Goal: Find specific page/section: Find specific page/section

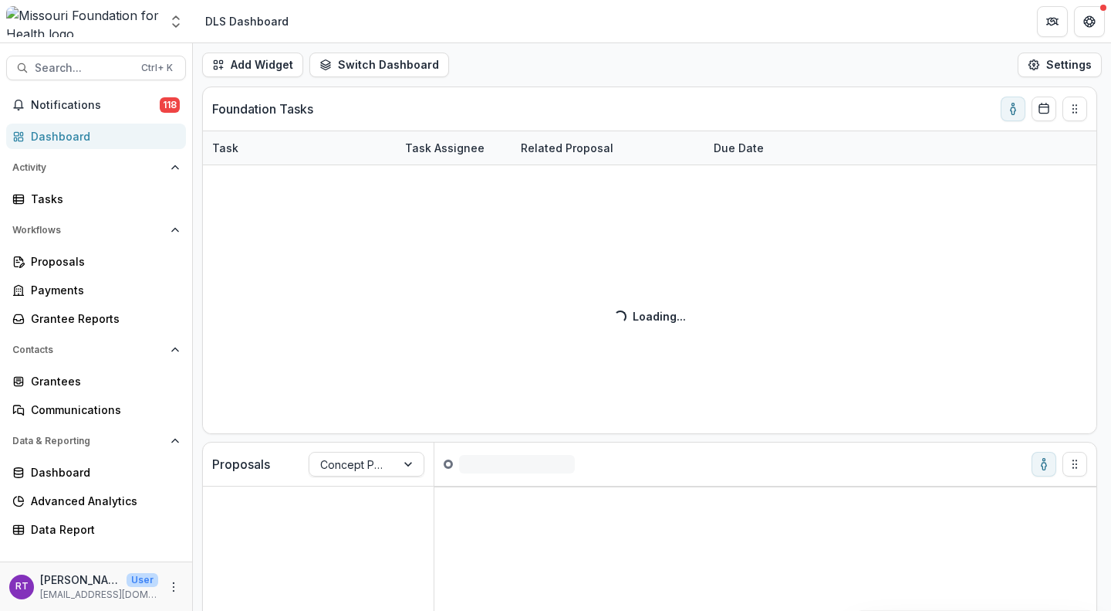
click at [63, 68] on span "Search..." at bounding box center [83, 68] width 97 height 13
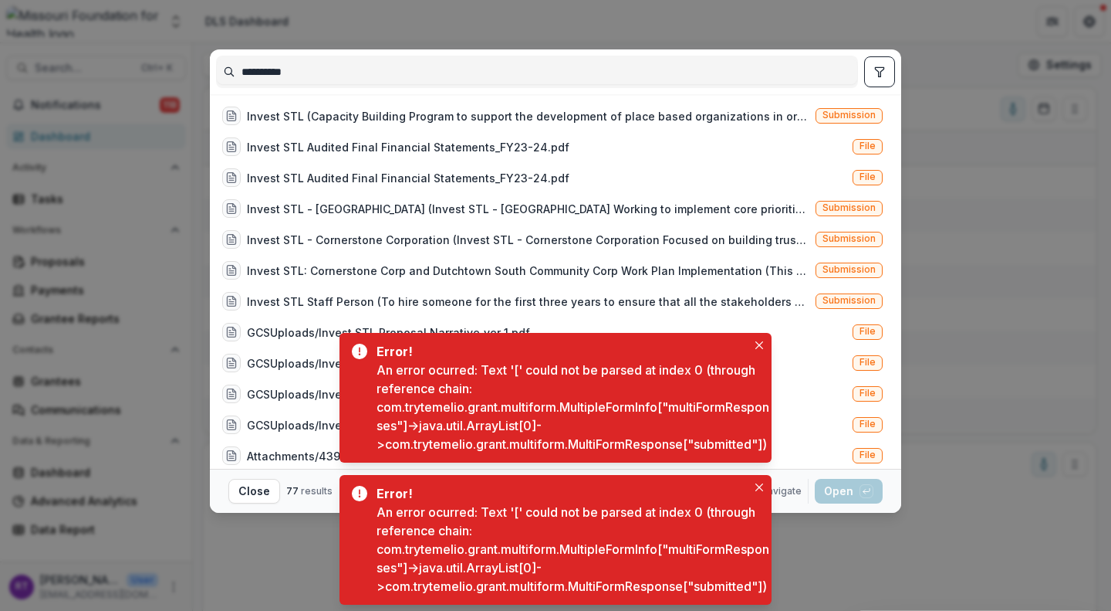
type input "**********"
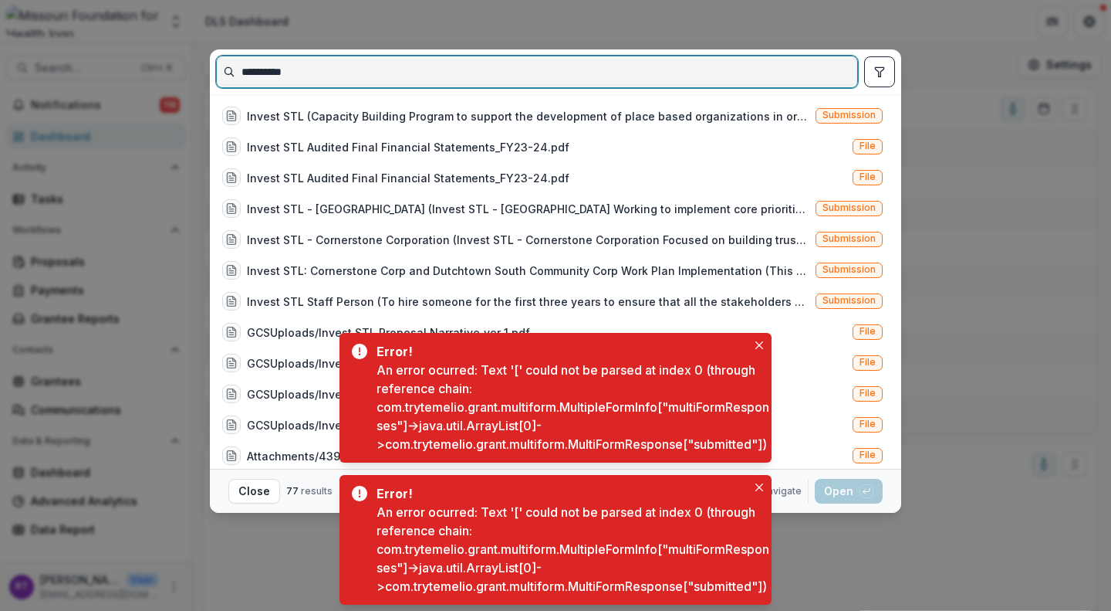
click at [759, 341] on icon "Close" at bounding box center [760, 345] width 8 height 8
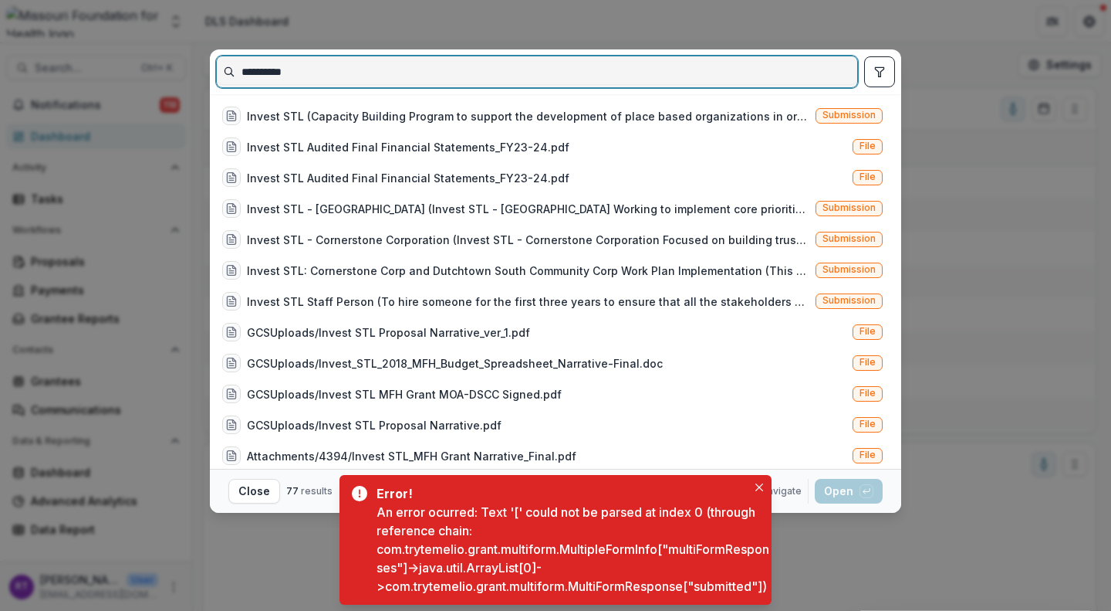
click at [759, 483] on icon "Close" at bounding box center [760, 487] width 8 height 8
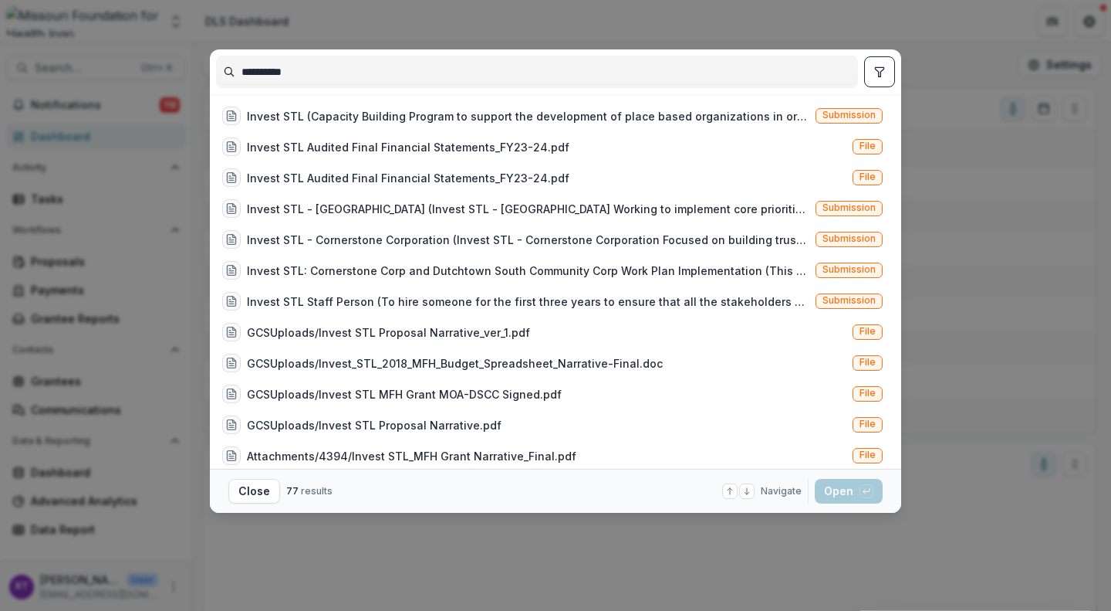
click at [882, 76] on icon "toggle filters" at bounding box center [880, 72] width 12 height 12
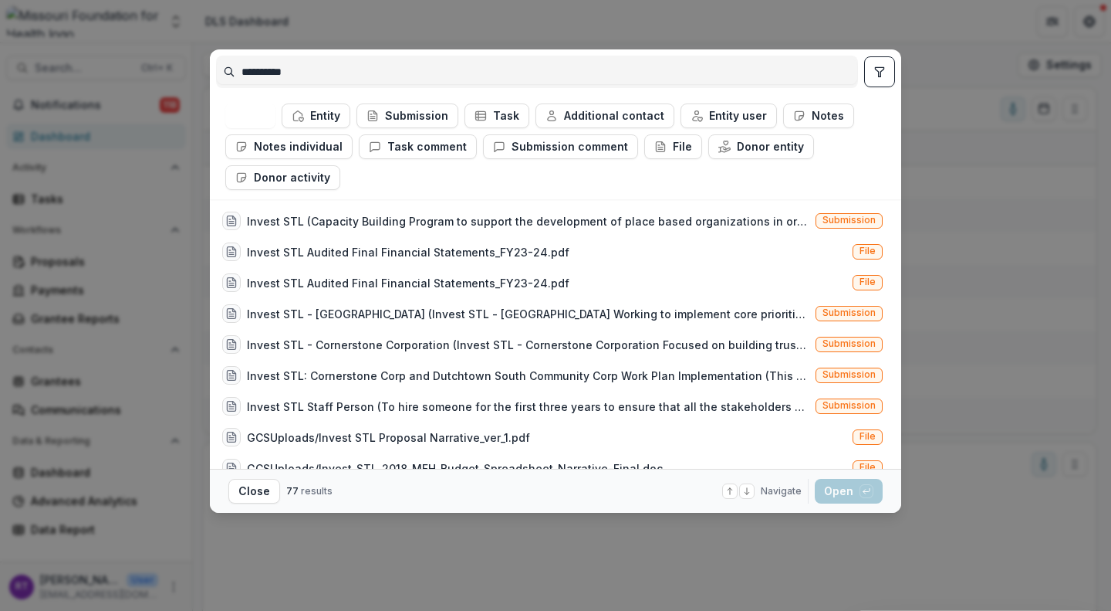
click at [314, 107] on button "Entity" at bounding box center [316, 115] width 69 height 25
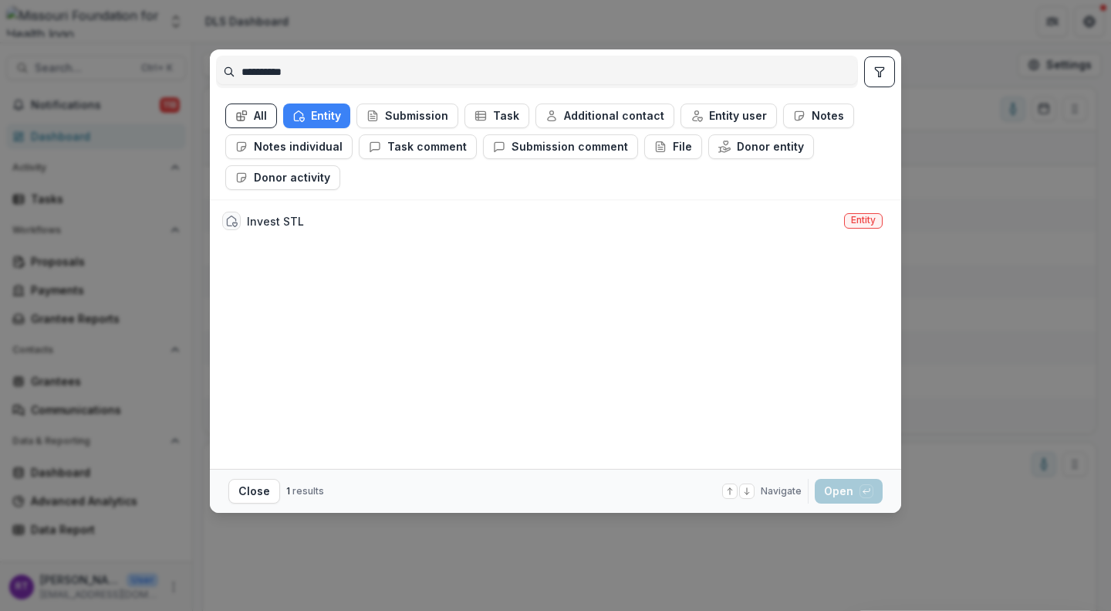
click at [479, 225] on div "Invest STL Entity" at bounding box center [552, 220] width 673 height 31
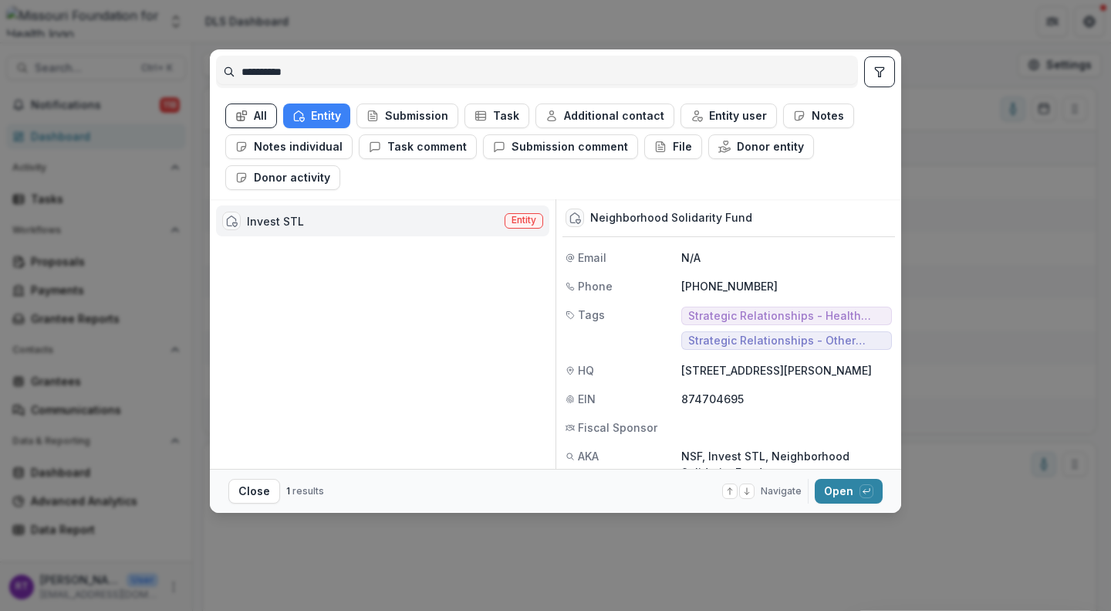
click at [829, 489] on button "Open with enter key" at bounding box center [849, 491] width 68 height 25
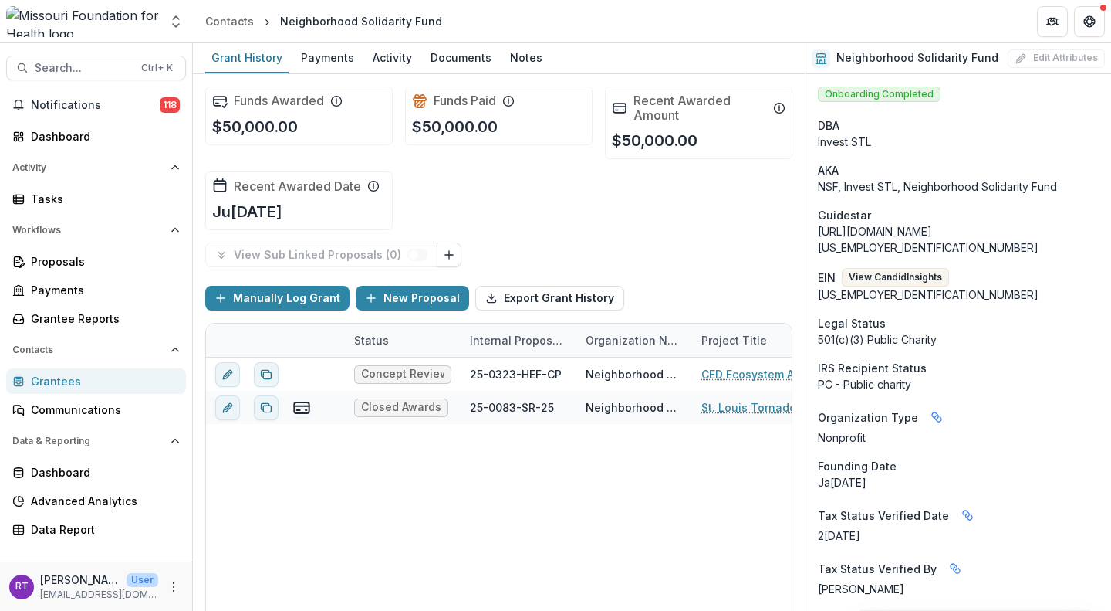
click at [66, 64] on span "Search..." at bounding box center [83, 68] width 97 height 13
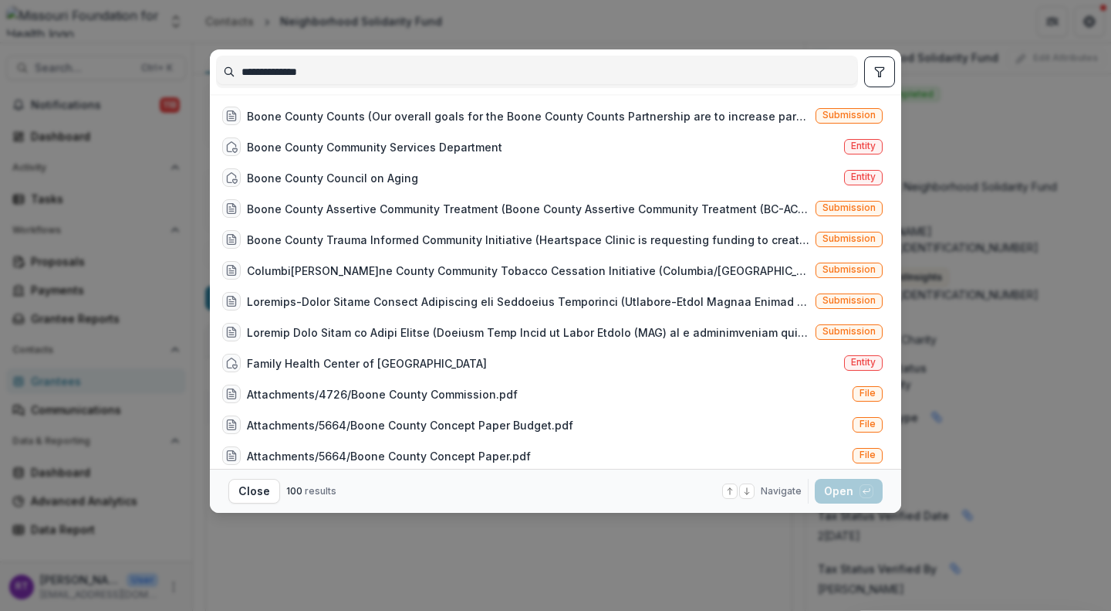
type input "**********"
click at [516, 41] on div "**********" at bounding box center [555, 305] width 1111 height 611
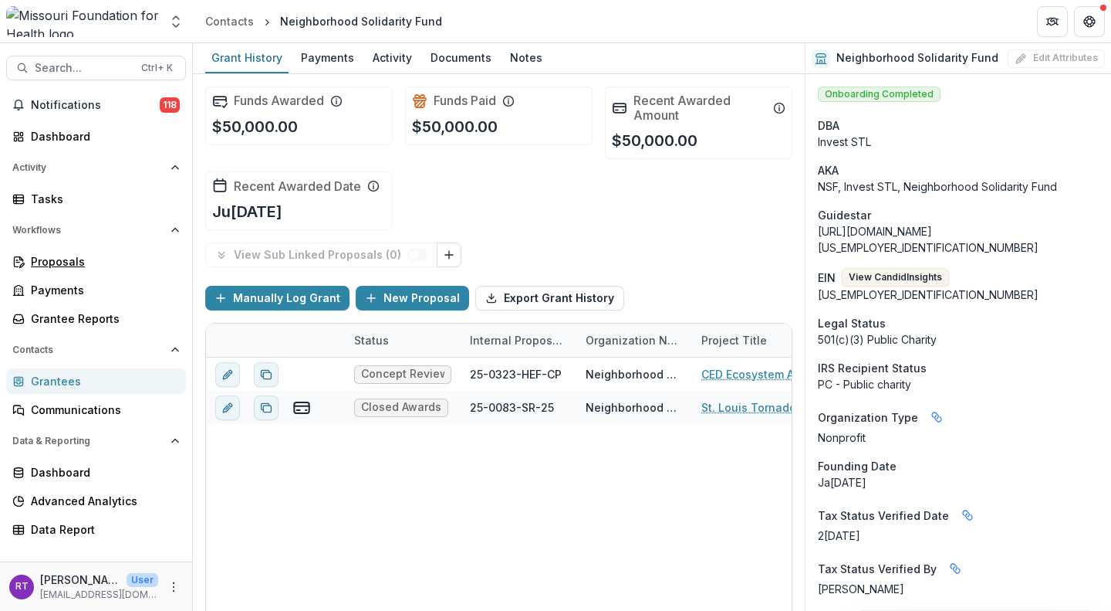
click at [87, 264] on div "Proposals" at bounding box center [102, 261] width 143 height 16
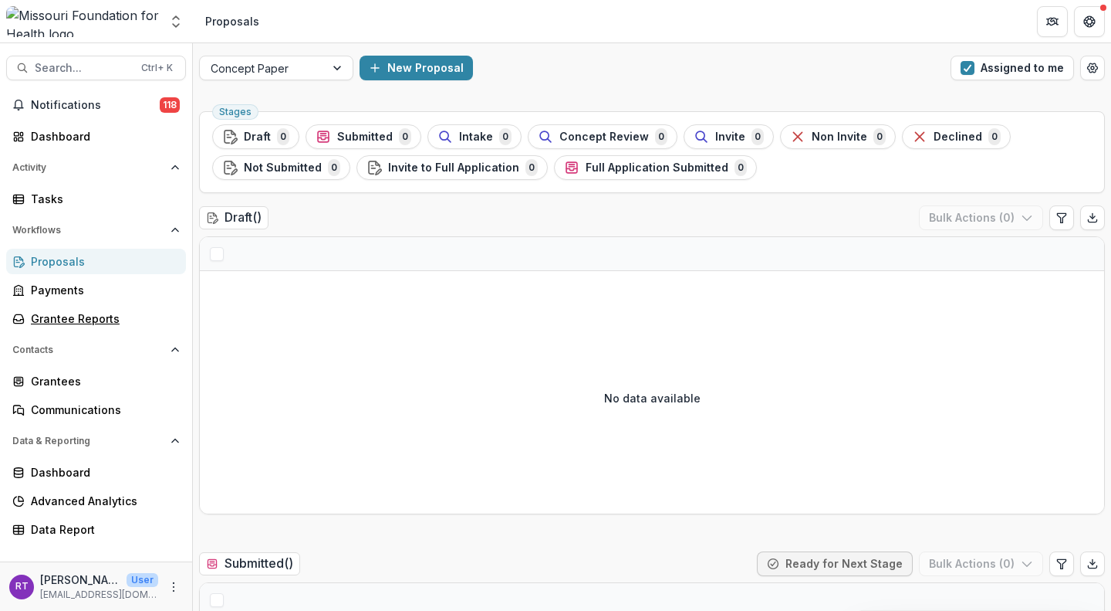
click at [84, 323] on div "Grantee Reports" at bounding box center [102, 318] width 143 height 16
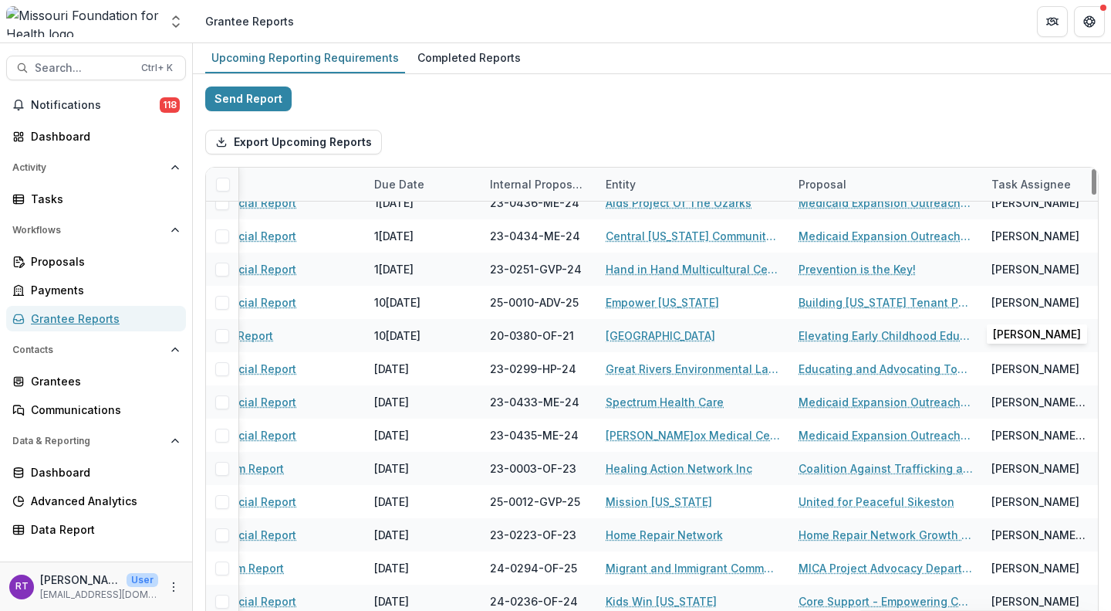
scroll to position [1458, 188]
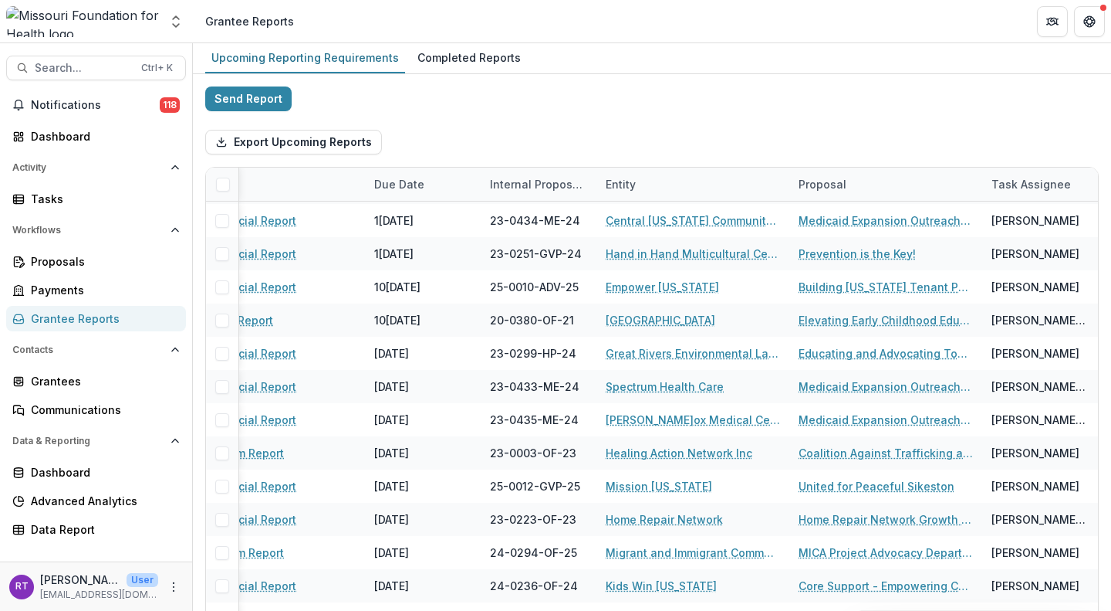
click at [746, 101] on div "Send Report Export Upcoming Reports Report Due Date Internal Proposal ID Entity…" at bounding box center [652, 410] width 894 height 648
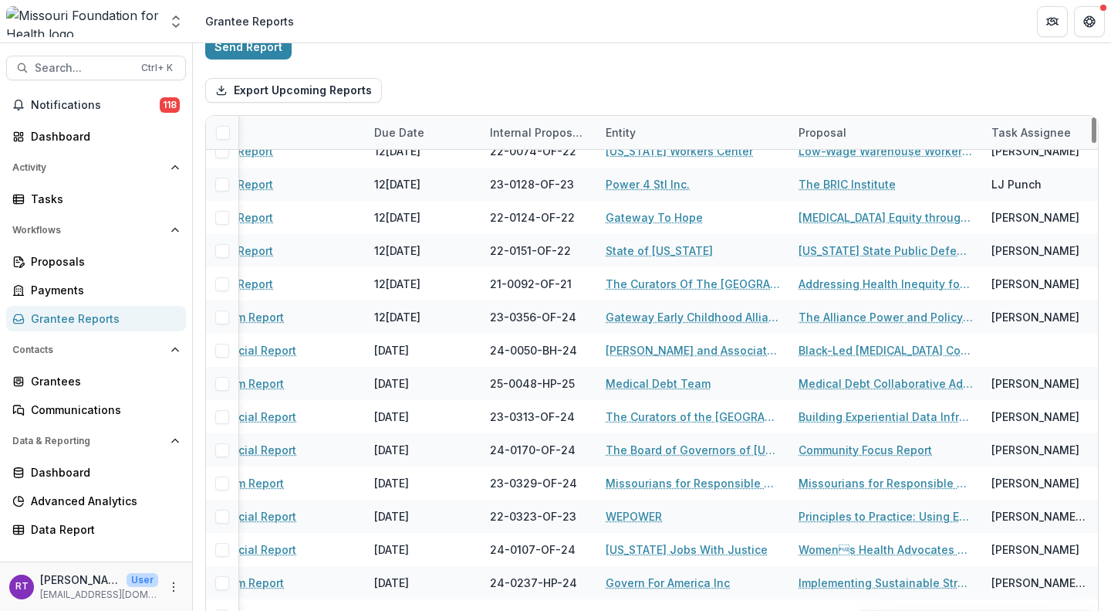
scroll to position [2673, 188]
